Goal: Use online tool/utility: Utilize a website feature to perform a specific function

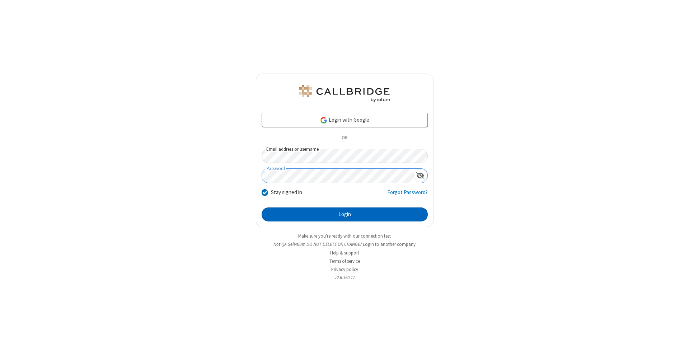
click at [344, 214] on button "Login" at bounding box center [344, 214] width 166 height 14
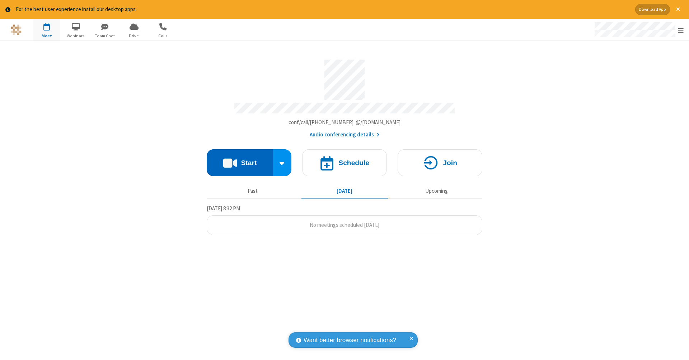
click at [240, 159] on button "Start" at bounding box center [240, 162] width 66 height 27
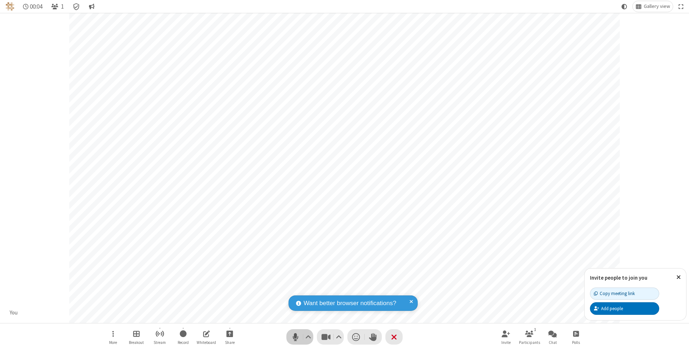
click at [295, 336] on span "Mute (⌘+Shift+A)" at bounding box center [295, 336] width 11 height 10
click at [295, 336] on span "Unmute (⌘+Shift+A)" at bounding box center [295, 336] width 11 height 10
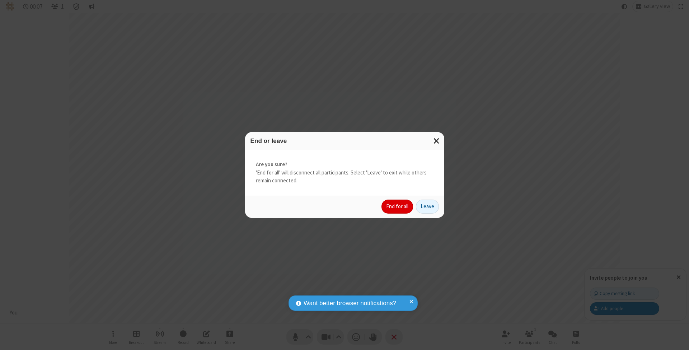
click at [397, 206] on button "End for all" at bounding box center [397, 206] width 32 height 14
